Goal: Task Accomplishment & Management: Manage account settings

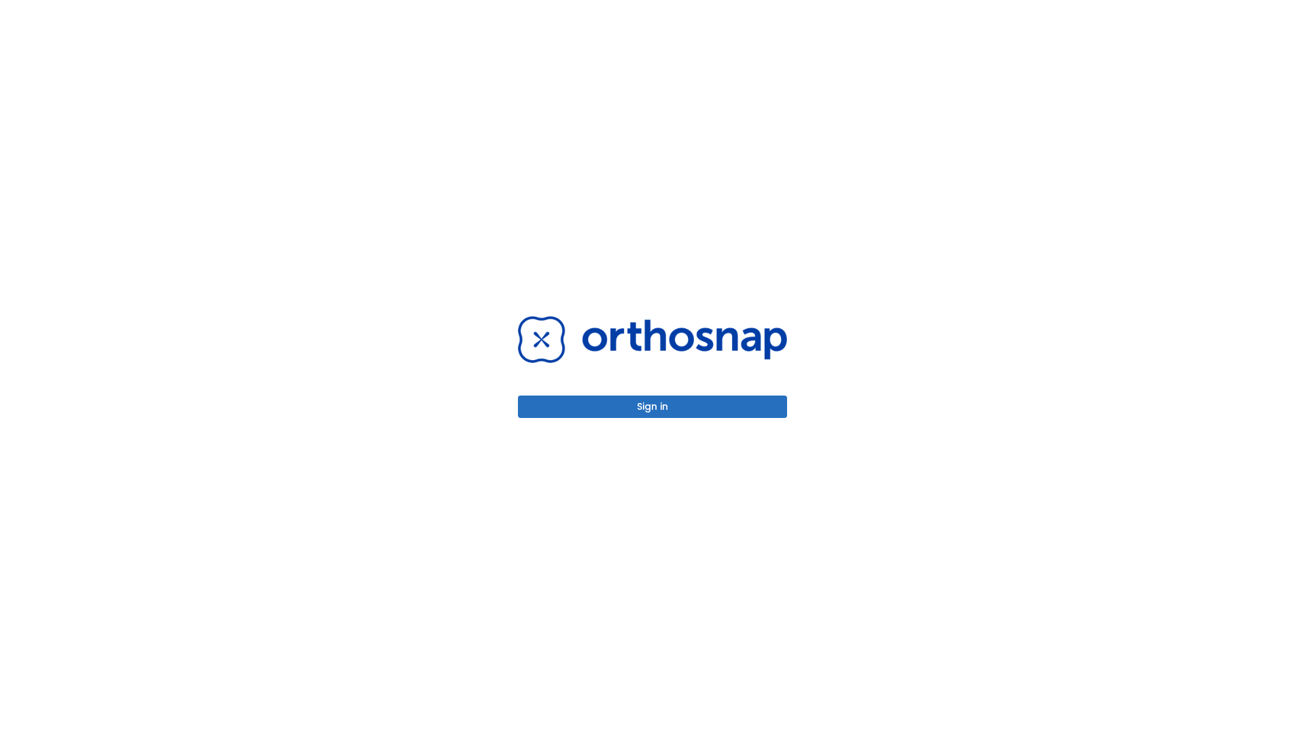
click at [653, 406] on button "Sign in" at bounding box center [652, 407] width 269 height 22
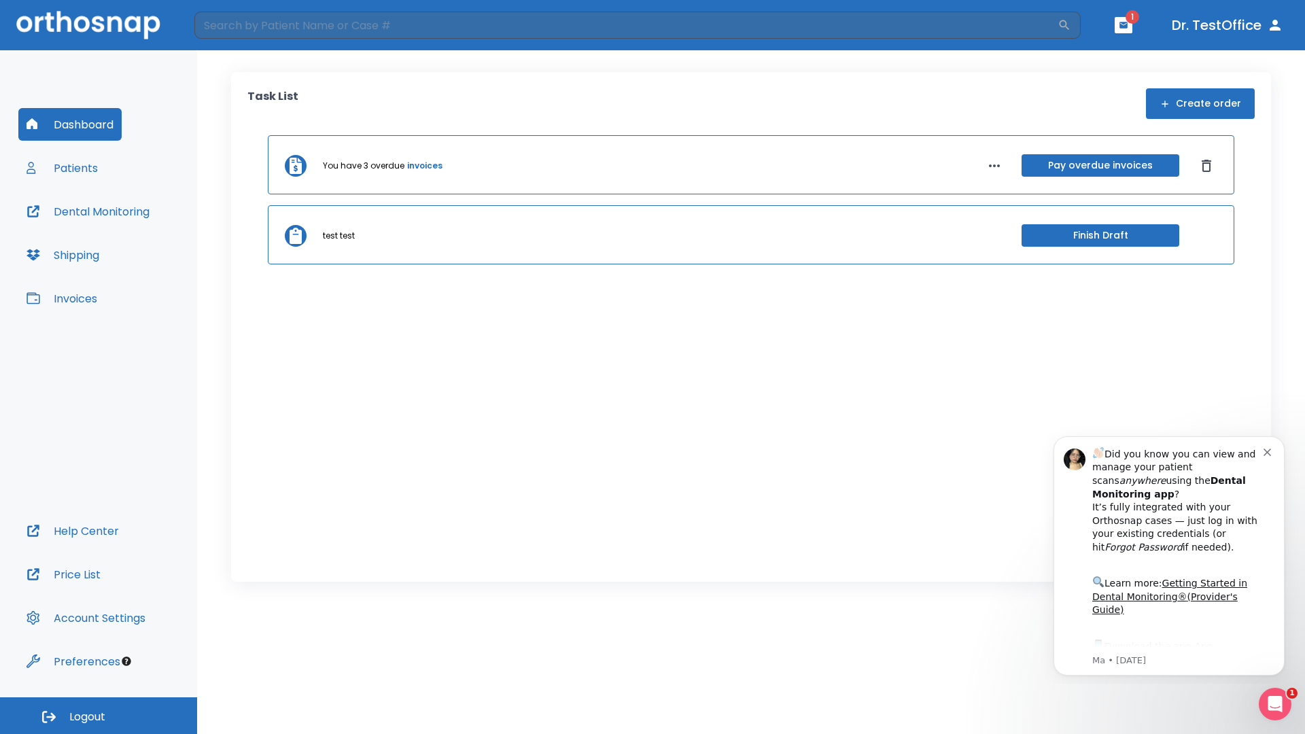
click at [99, 716] on span "Logout" at bounding box center [87, 717] width 36 height 15
